Goal: Task Accomplishment & Management: Use online tool/utility

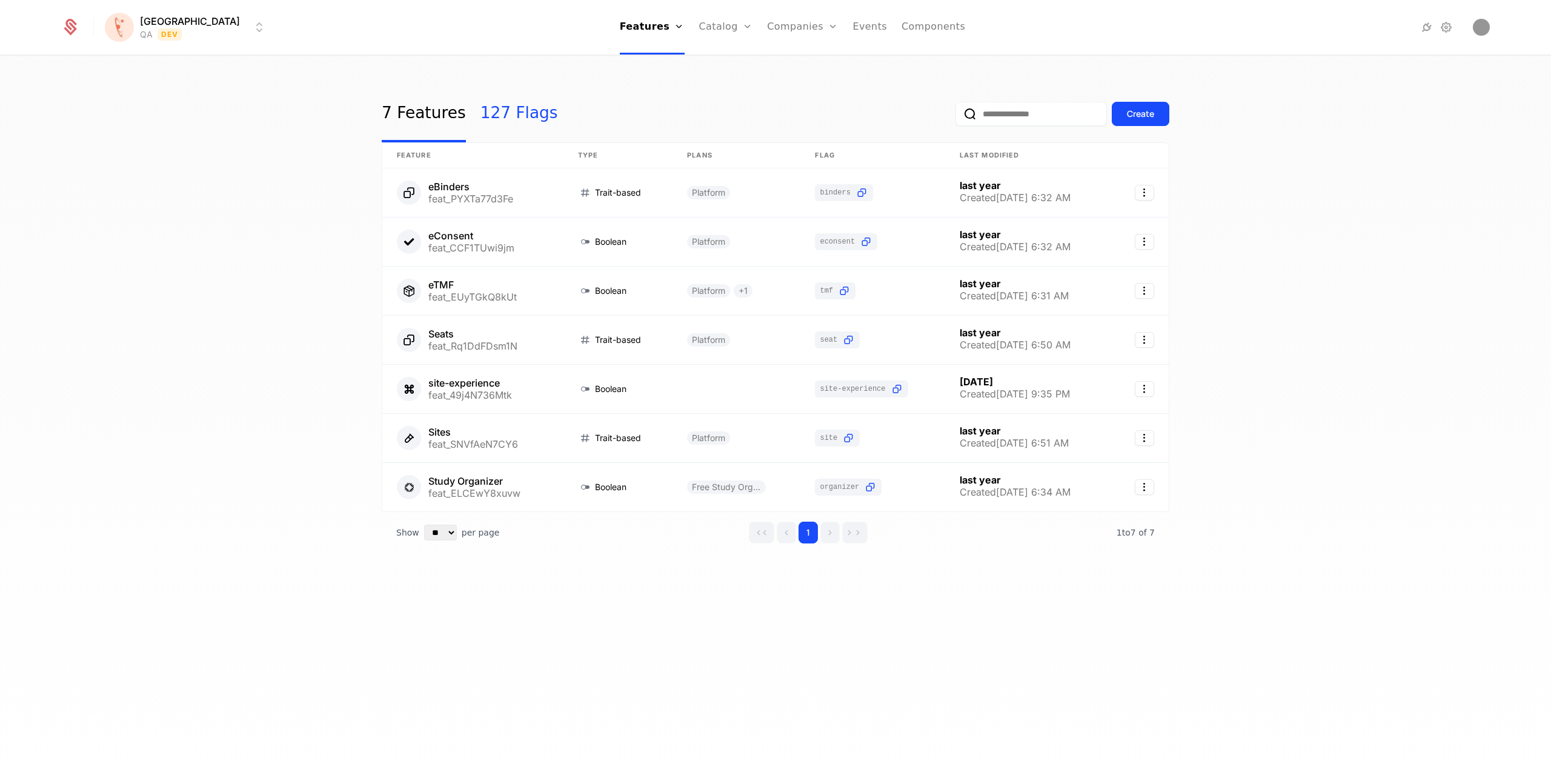
click at [508, 119] on link "127 Flags" at bounding box center [519, 114] width 78 height 57
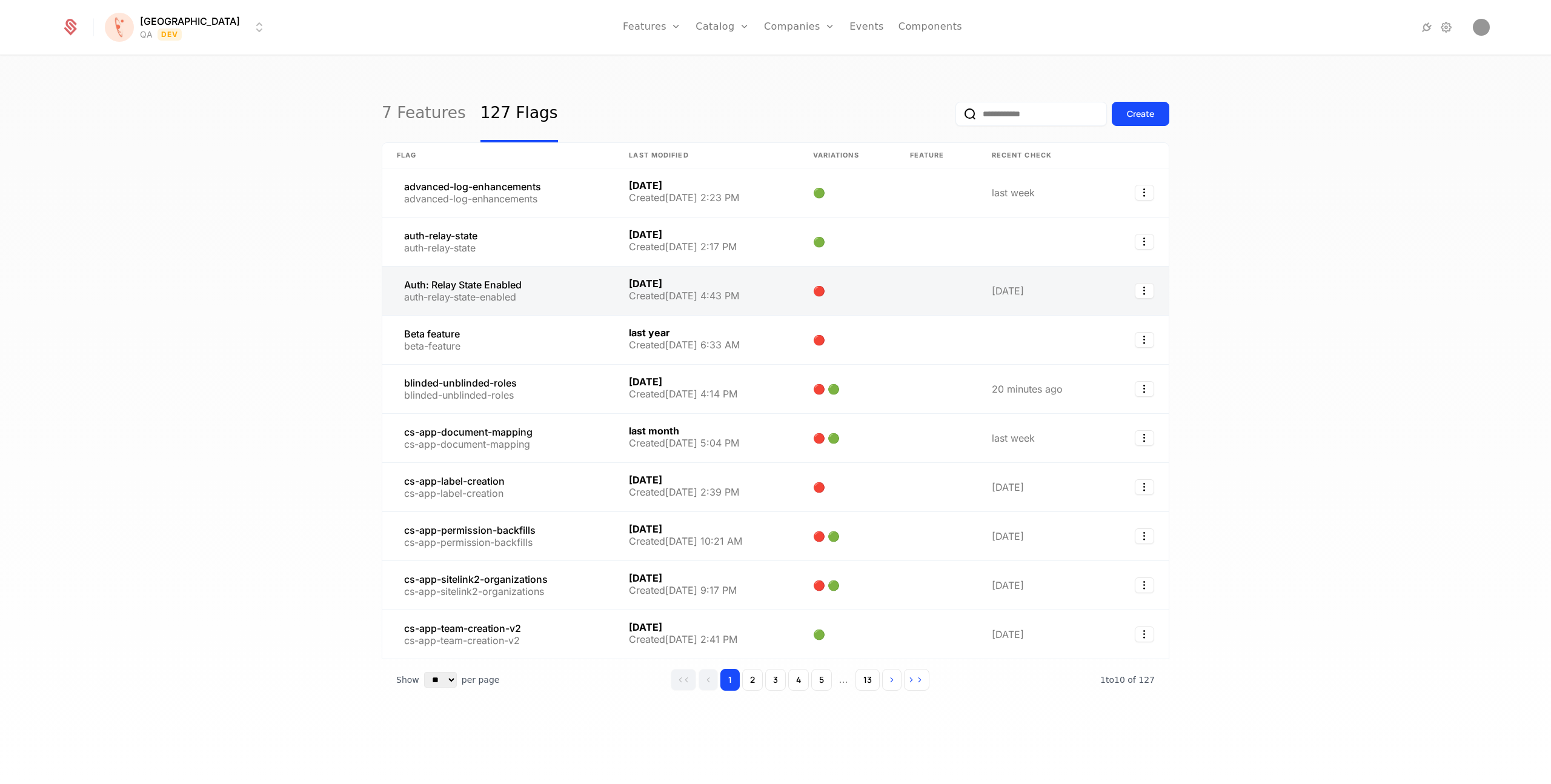
click at [509, 283] on link at bounding box center [498, 290] width 232 height 48
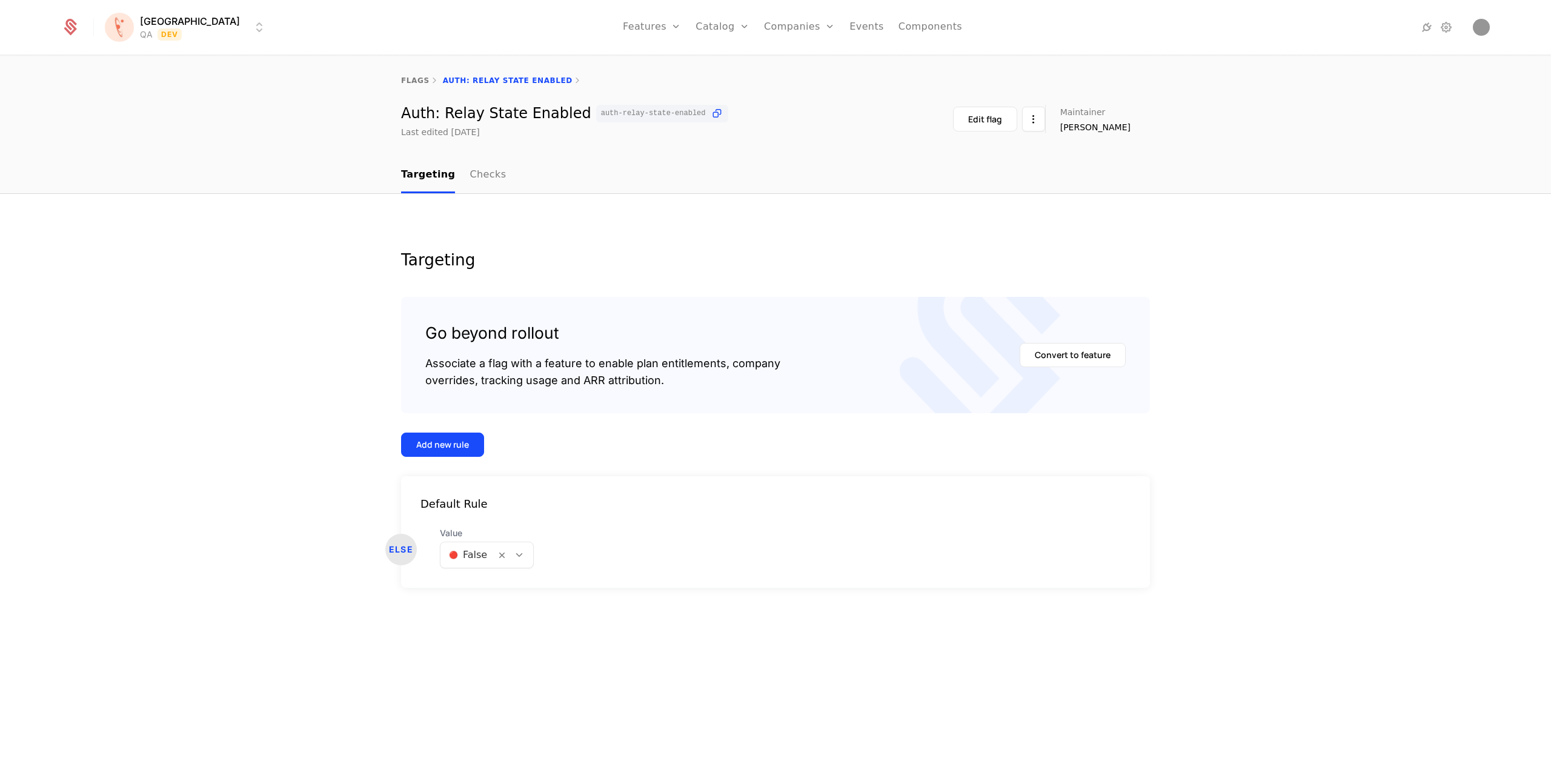
click at [521, 555] on icon at bounding box center [519, 554] width 11 height 11
click at [496, 587] on div "🟢 True" at bounding box center [486, 586] width 78 height 12
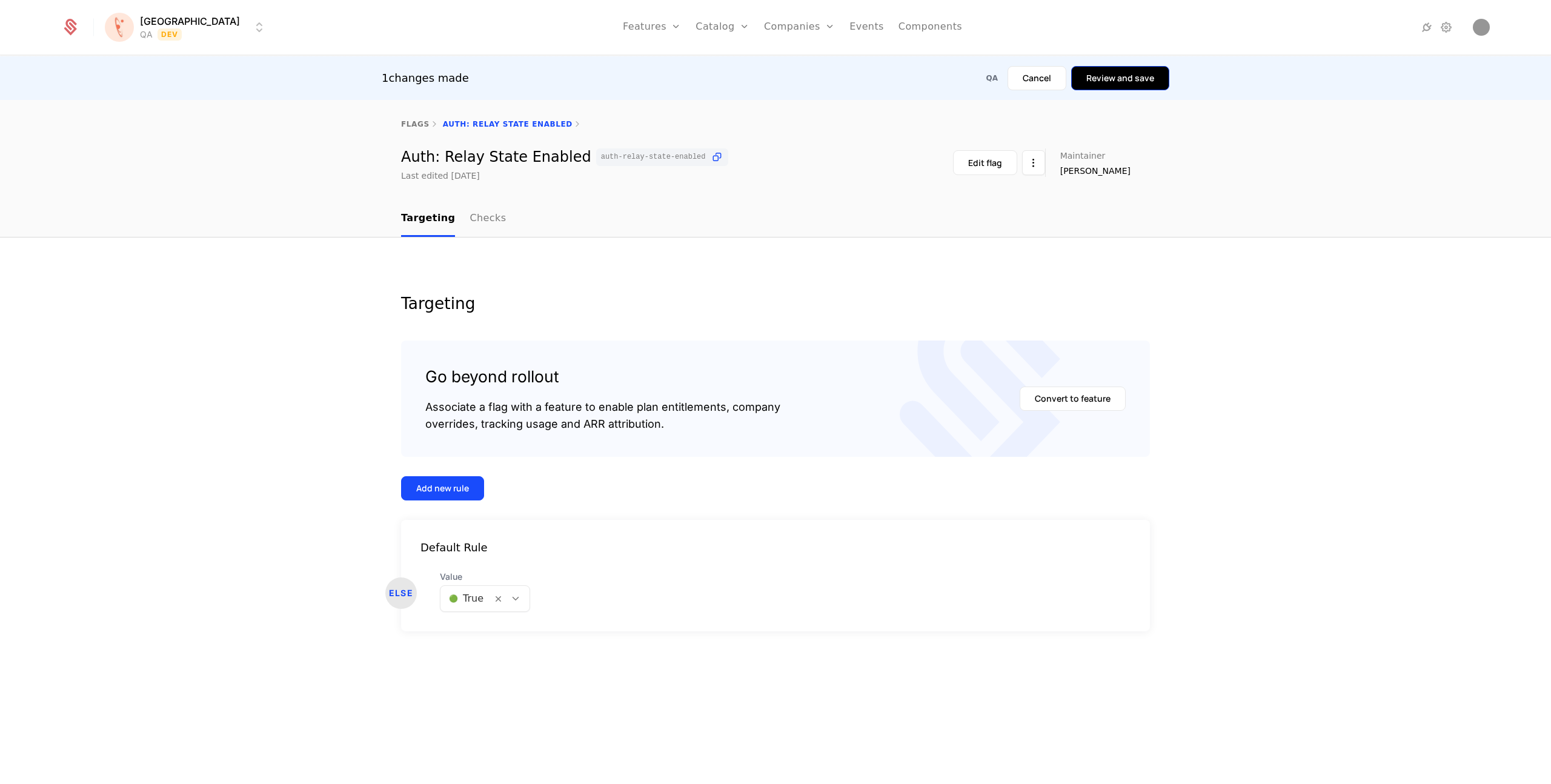
click at [1120, 79] on button "Review and save" at bounding box center [1120, 78] width 98 height 24
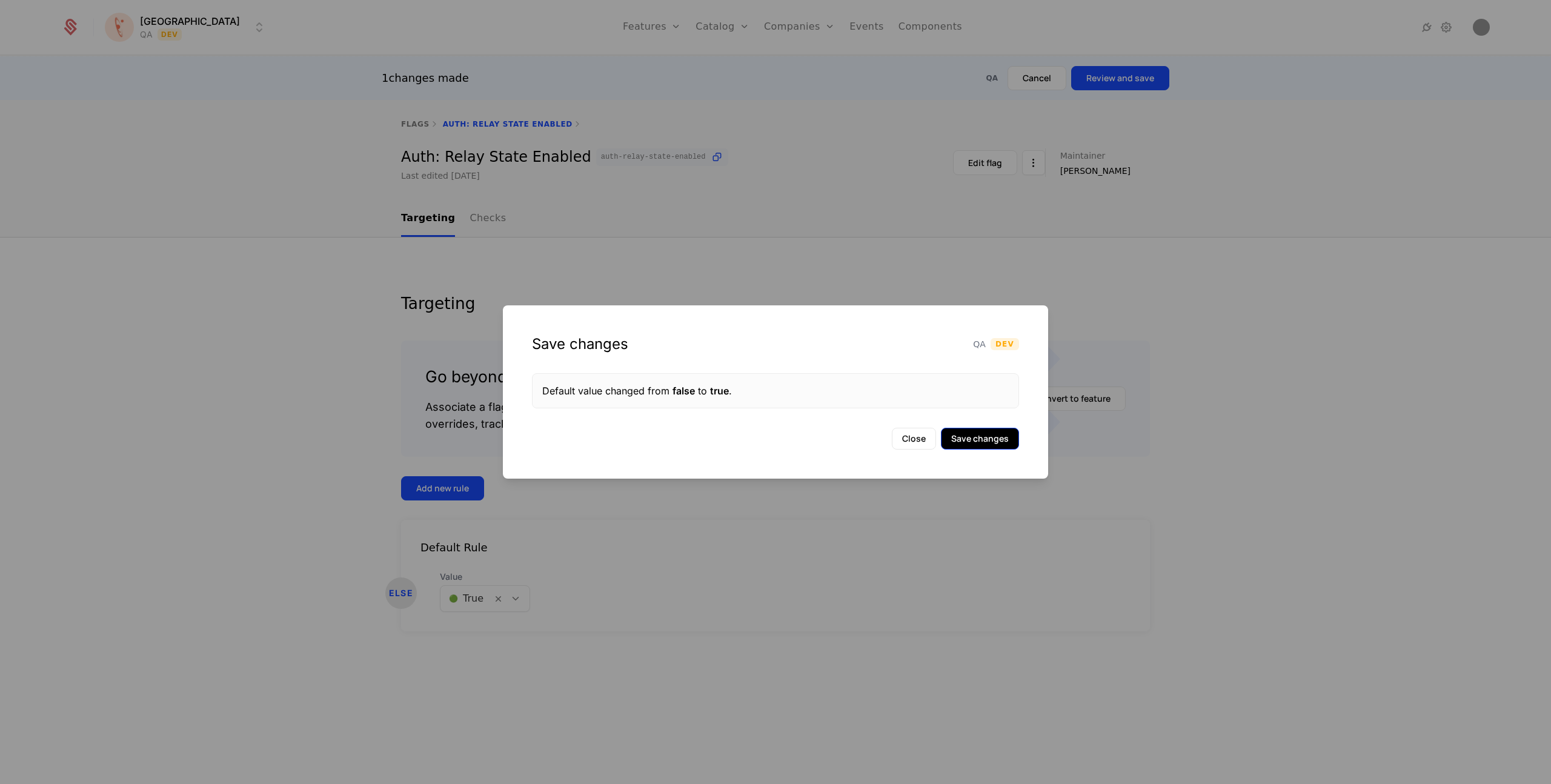
click at [975, 433] on button "Save changes" at bounding box center [980, 438] width 78 height 22
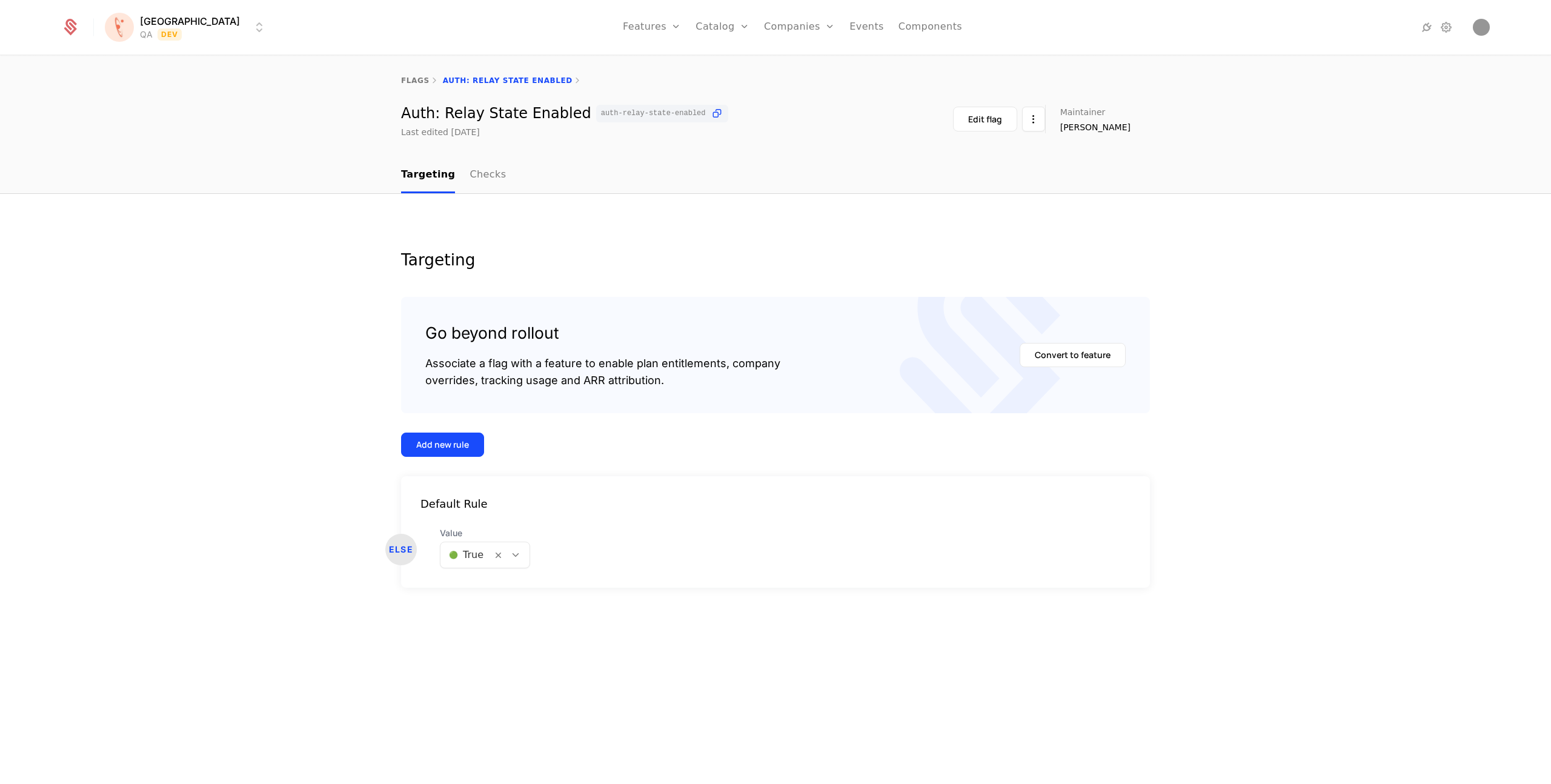
click at [516, 558] on icon at bounding box center [515, 554] width 11 height 11
click at [489, 613] on div "🔴 False" at bounding box center [484, 608] width 74 height 12
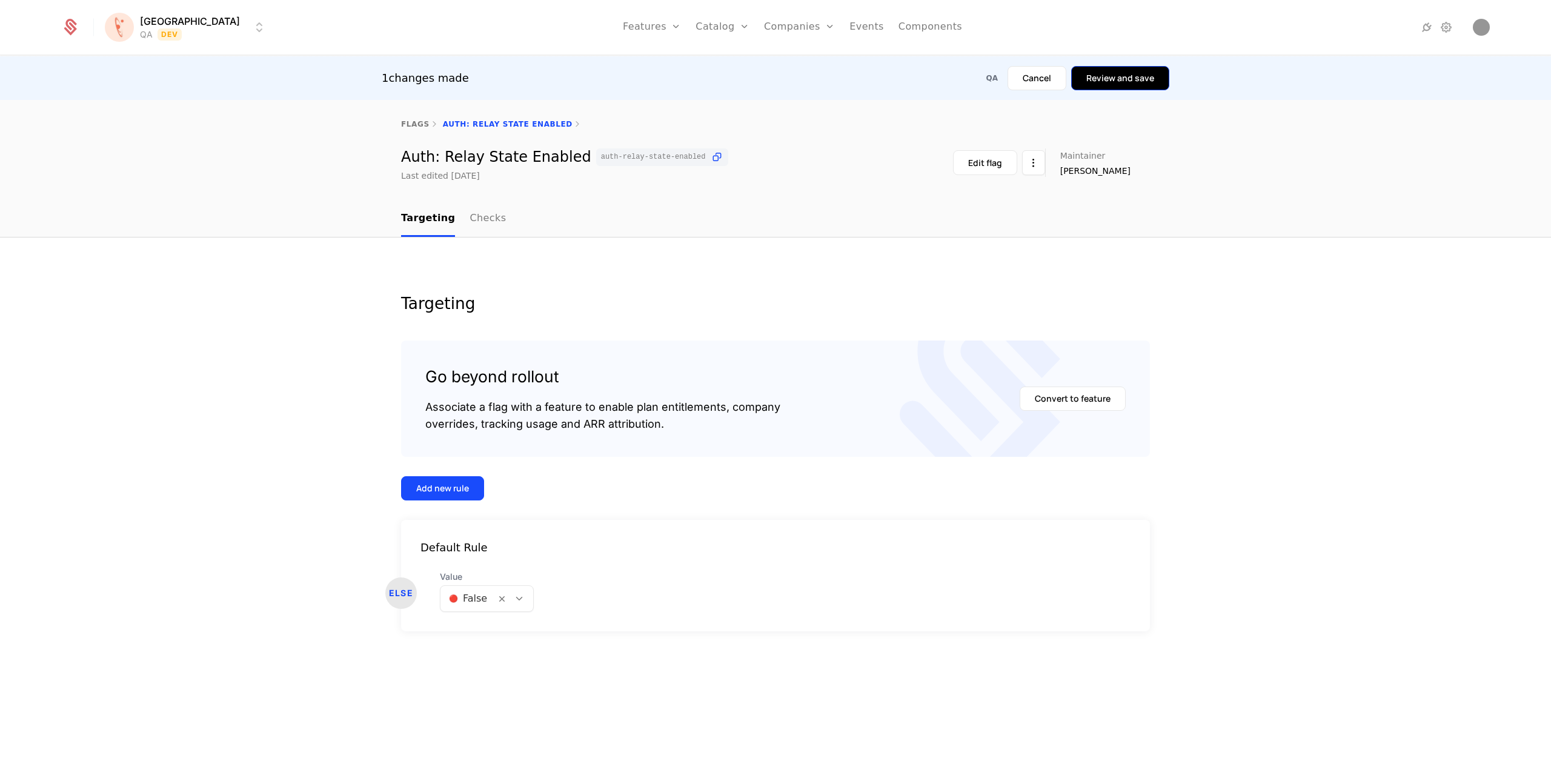
click at [1118, 82] on button "Review and save" at bounding box center [1120, 78] width 98 height 24
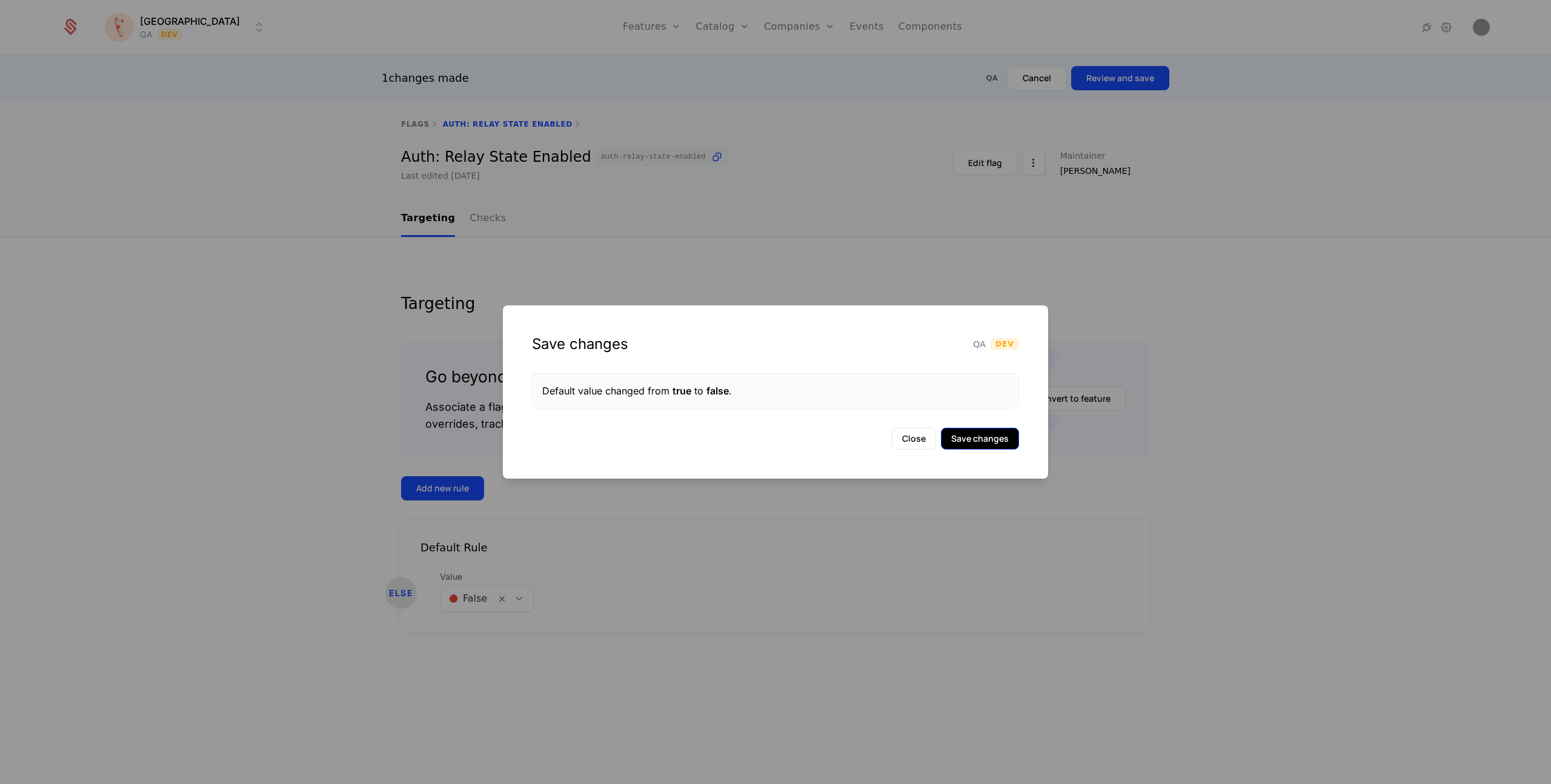
click at [967, 436] on button "Save changes" at bounding box center [980, 438] width 78 height 22
